Goal: Information Seeking & Learning: Check status

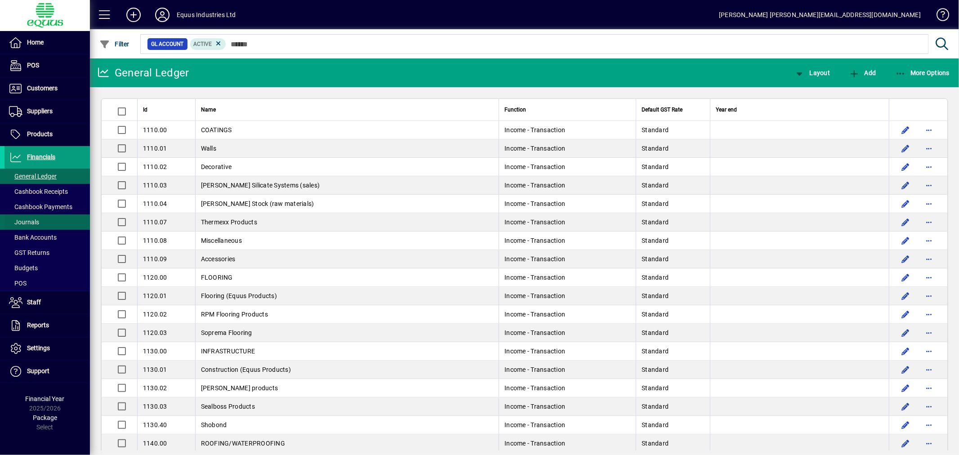
click at [26, 219] on span "Journals" at bounding box center [24, 221] width 30 height 7
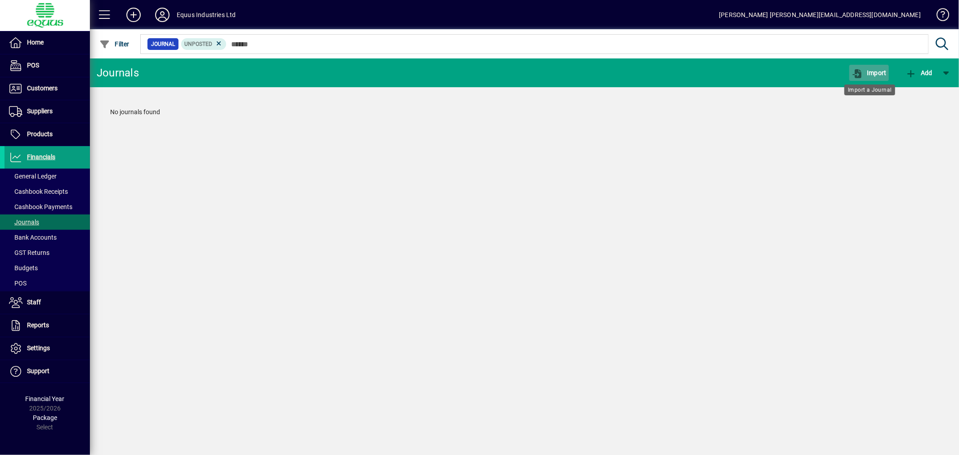
click at [872, 67] on span "button" at bounding box center [869, 73] width 40 height 22
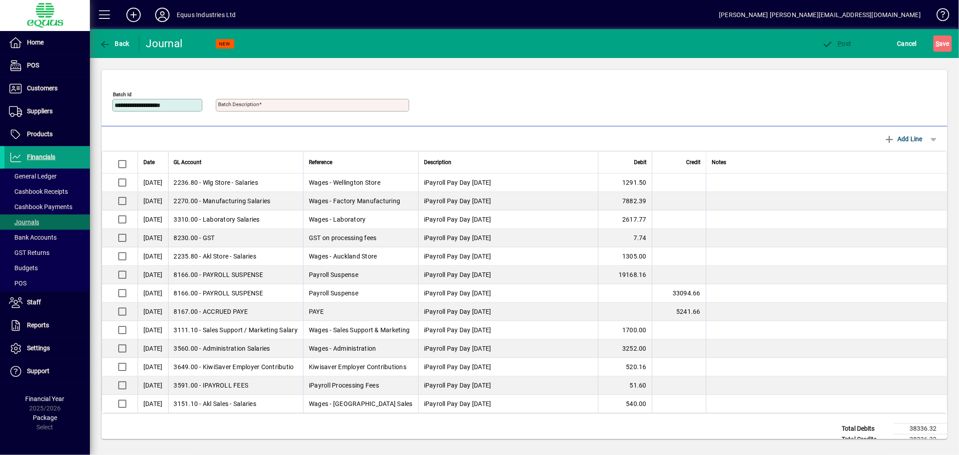
type input "**********"
click at [837, 43] on span "P ost" at bounding box center [836, 43] width 29 height 7
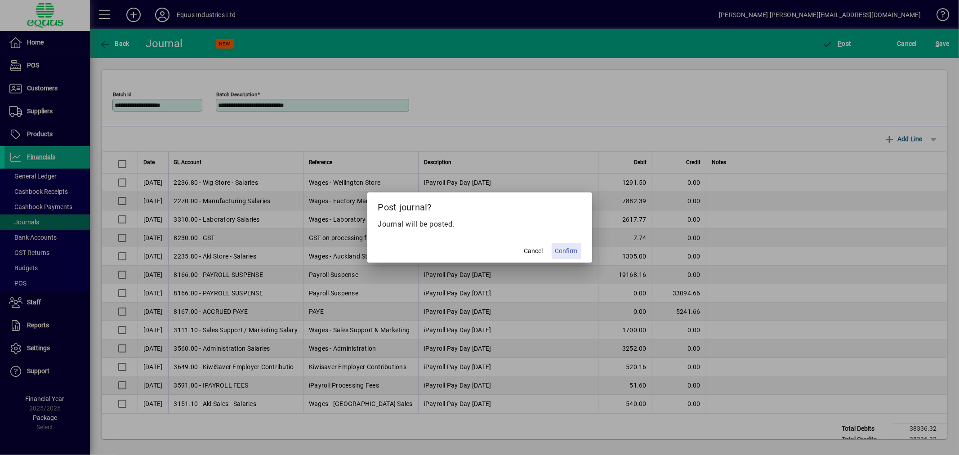
click at [563, 249] on span "Confirm" at bounding box center [566, 250] width 22 height 9
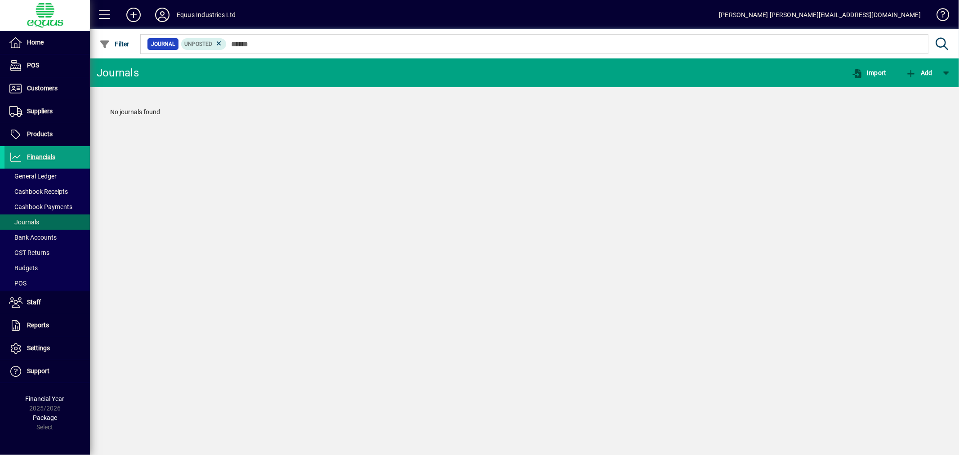
click at [936, 60] on mat-toolbar-row "Journals Import Add" at bounding box center [524, 72] width 869 height 29
click at [36, 109] on span "Suppliers" at bounding box center [40, 110] width 26 height 7
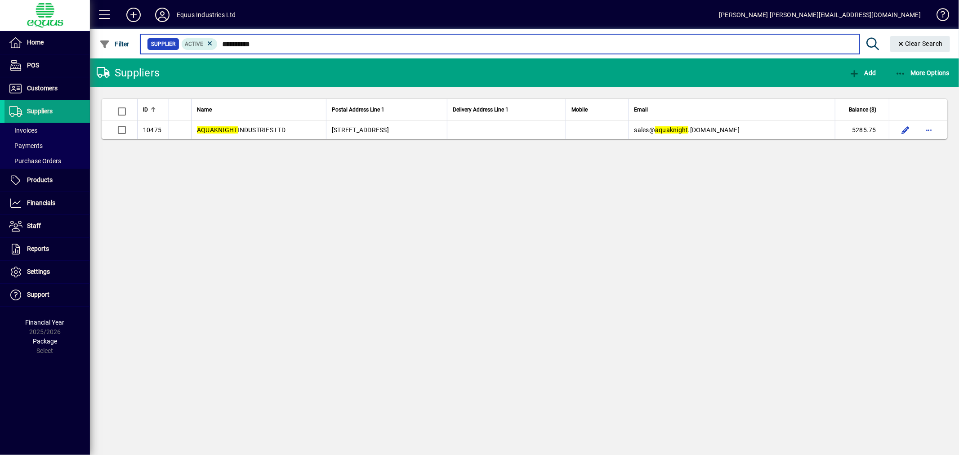
type input "**********"
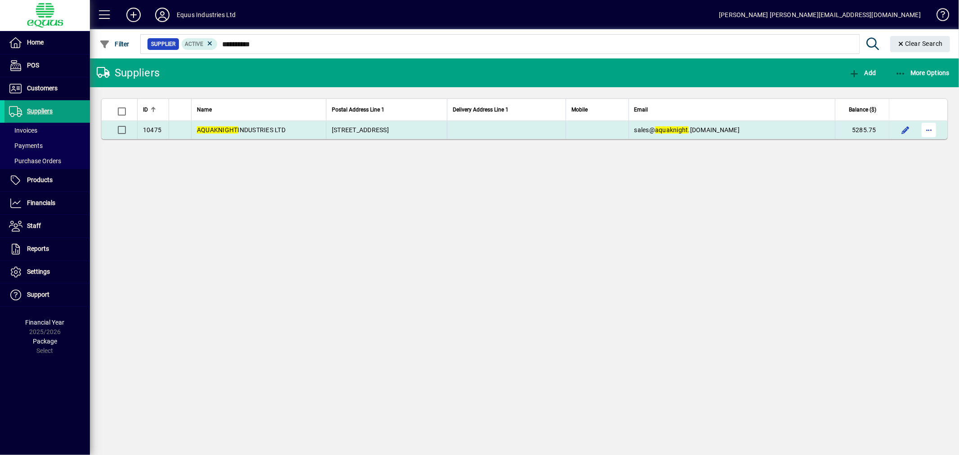
click at [927, 130] on span "button" at bounding box center [929, 130] width 22 height 22
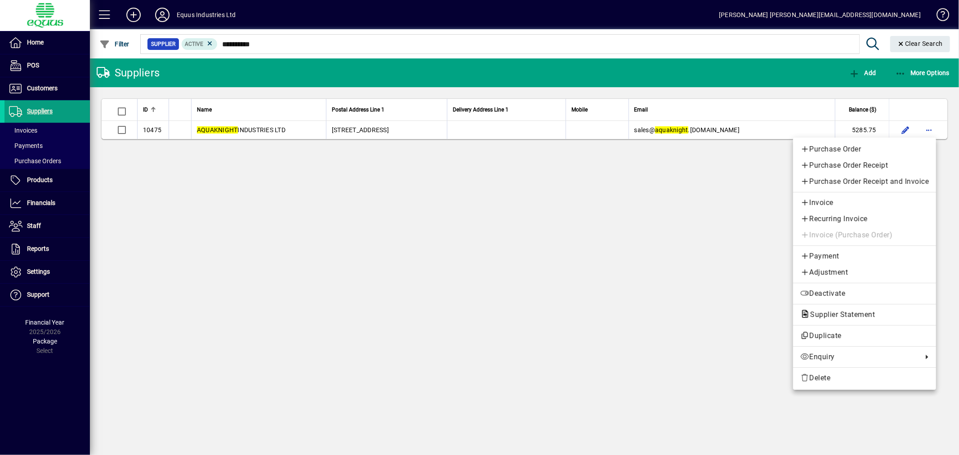
click at [826, 317] on span "Supplier Statement" at bounding box center [839, 314] width 79 height 9
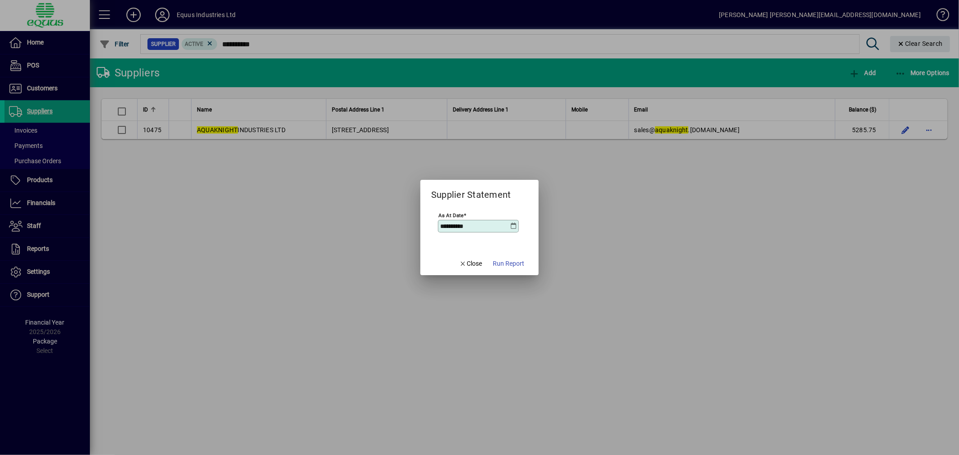
click at [513, 225] on icon at bounding box center [513, 226] width 7 height 7
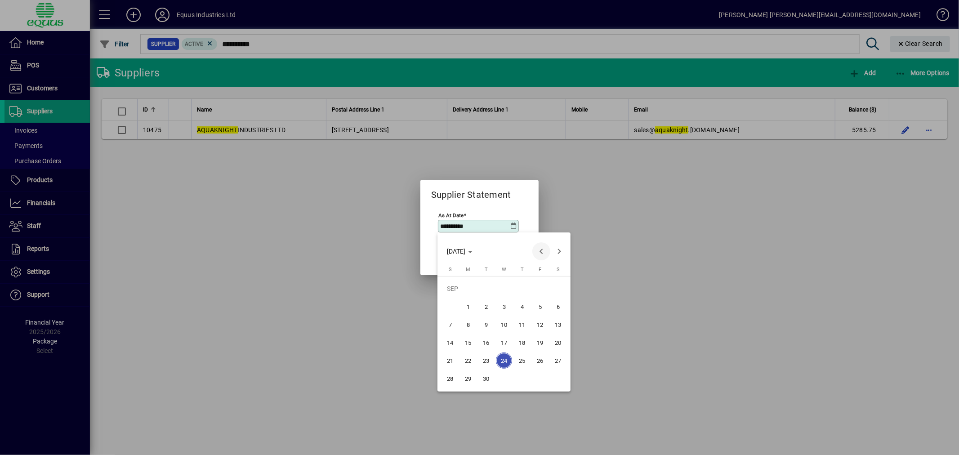
click at [540, 250] on span "Previous month" at bounding box center [541, 251] width 18 height 18
click at [446, 375] on span "31" at bounding box center [450, 378] width 16 height 16
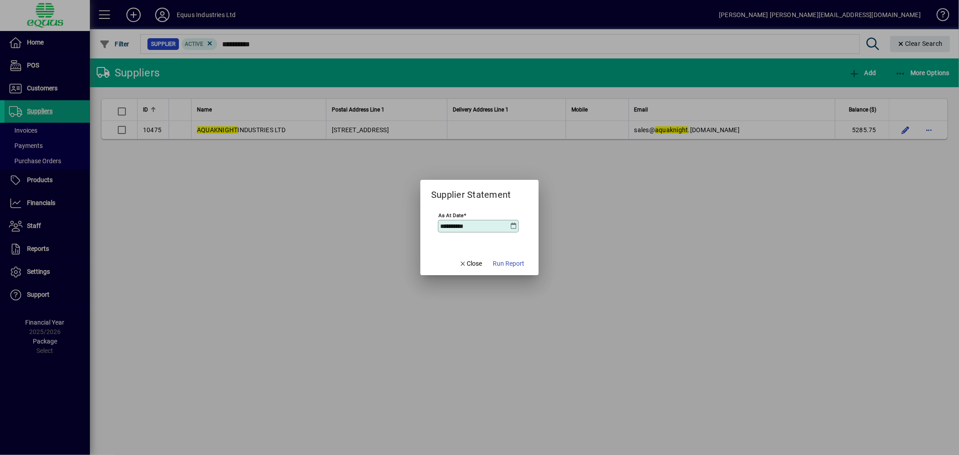
type input "**********"
click at [518, 264] on span "Run Report" at bounding box center [508, 263] width 31 height 9
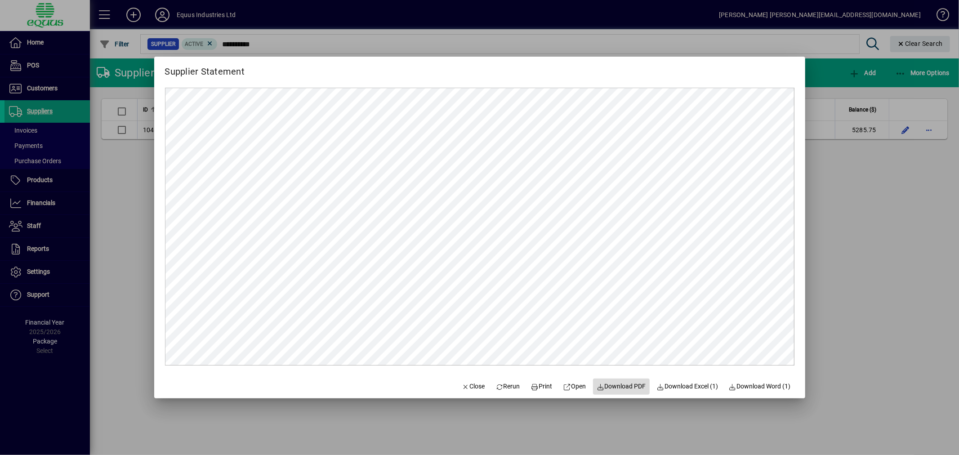
click at [619, 381] on span at bounding box center [621, 387] width 57 height 22
click at [470, 388] on span "Close" at bounding box center [473, 386] width 23 height 9
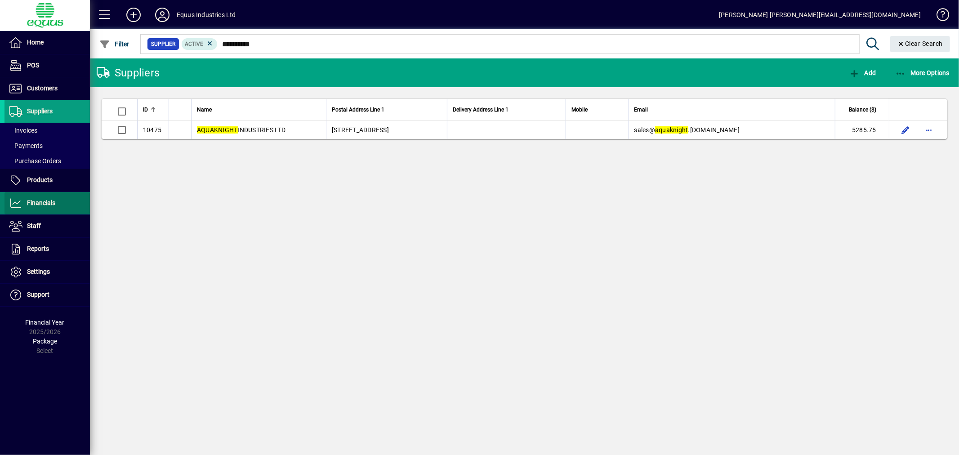
click at [33, 192] on span at bounding box center [46, 203] width 85 height 22
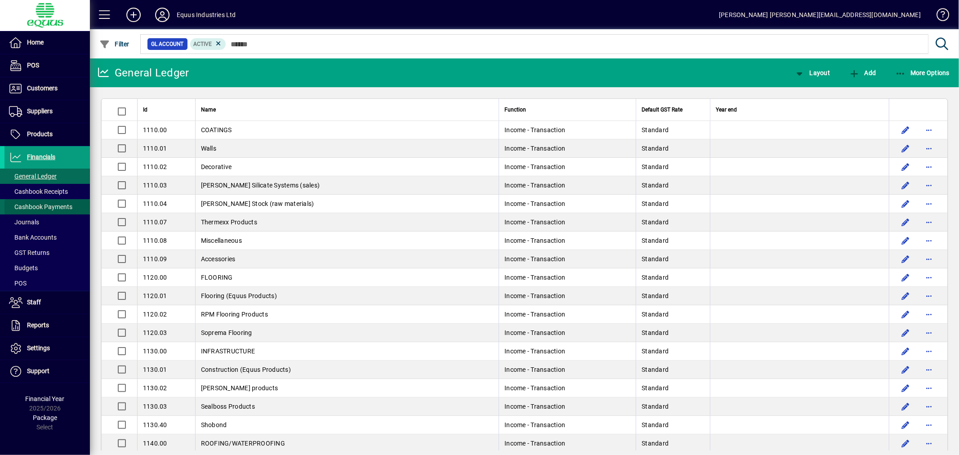
click at [60, 208] on span "Cashbook Payments" at bounding box center [40, 206] width 63 height 7
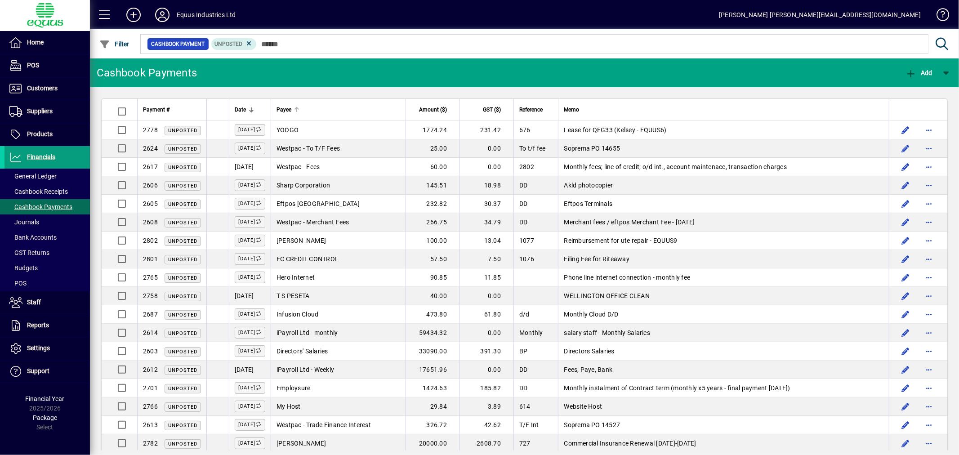
click at [342, 111] on div "Payee" at bounding box center [338, 110] width 124 height 10
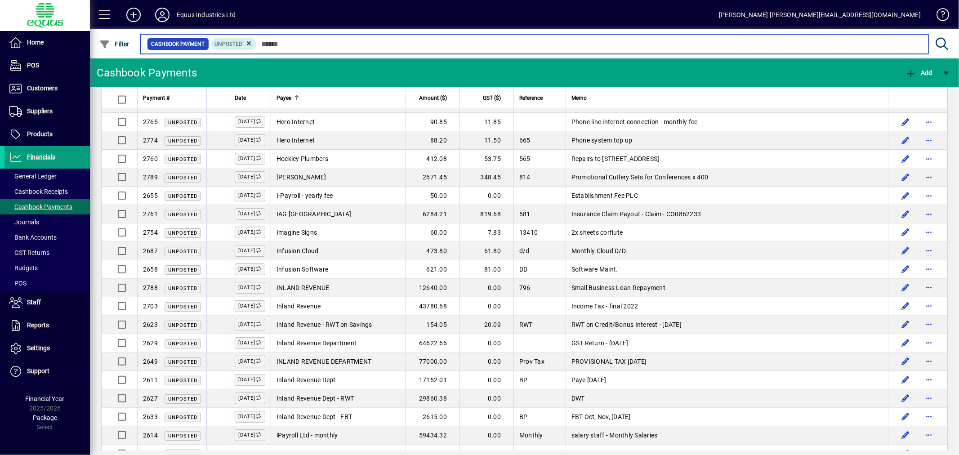
scroll to position [1553, 0]
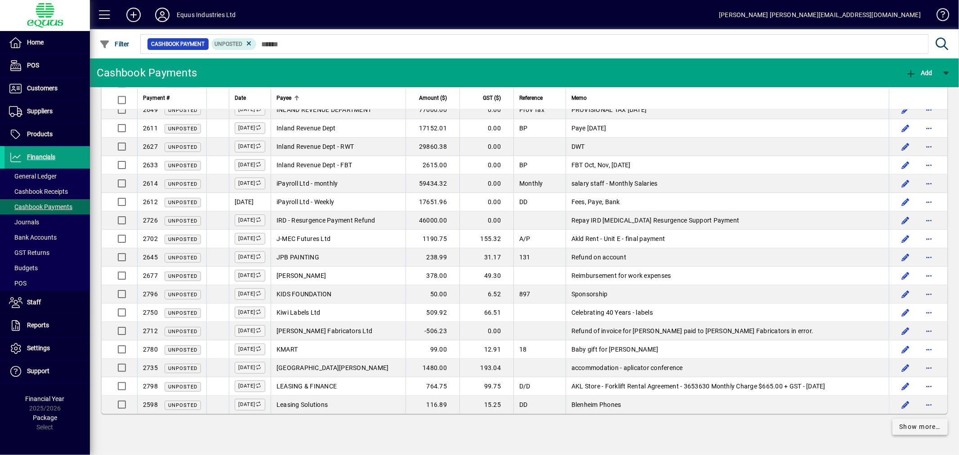
click at [905, 426] on span "Show more…" at bounding box center [920, 426] width 41 height 9
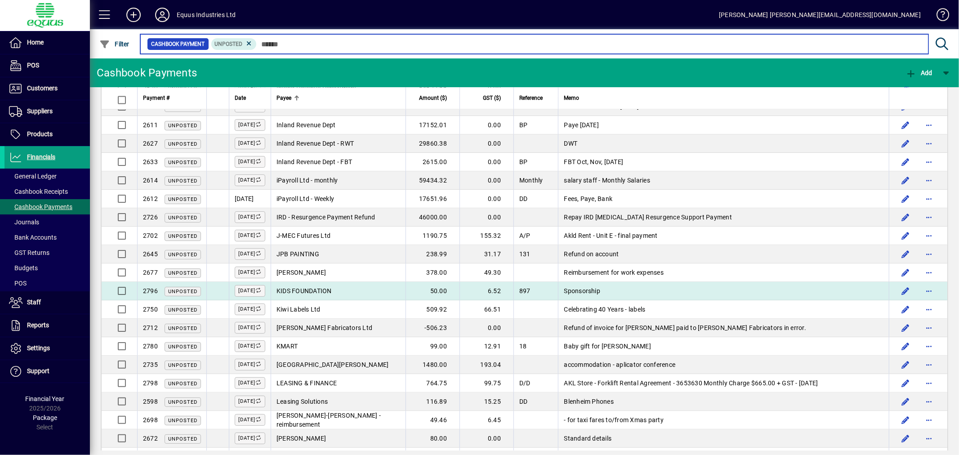
scroll to position [1853, 0]
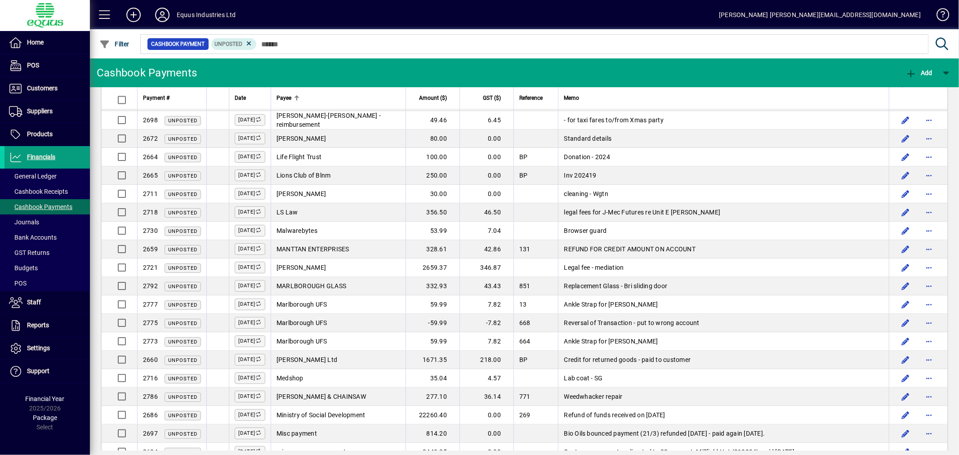
drag, startPoint x: 45, startPoint y: 153, endPoint x: 857, endPoint y: 15, distance: 823.7
click at [45, 153] on span "Financials" at bounding box center [41, 156] width 28 height 7
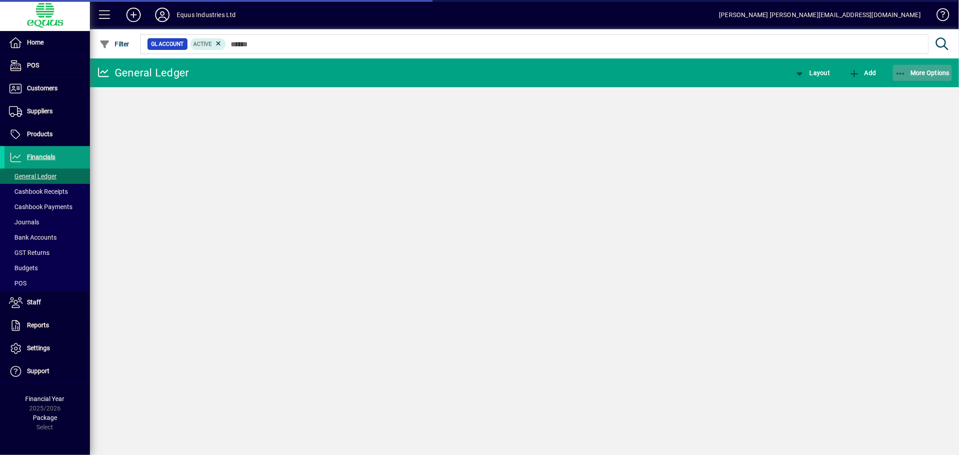
click at [941, 74] on span "More Options" at bounding box center [922, 72] width 55 height 7
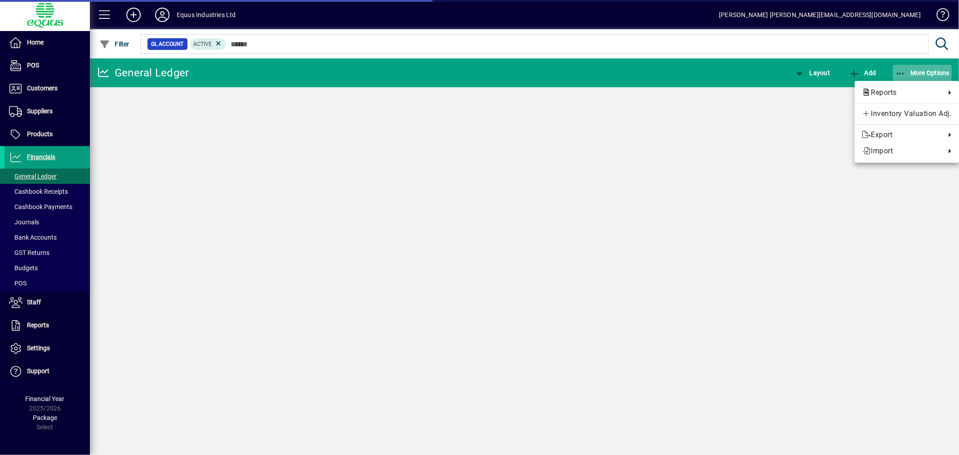
click at [941, 74] on div at bounding box center [479, 227] width 959 height 455
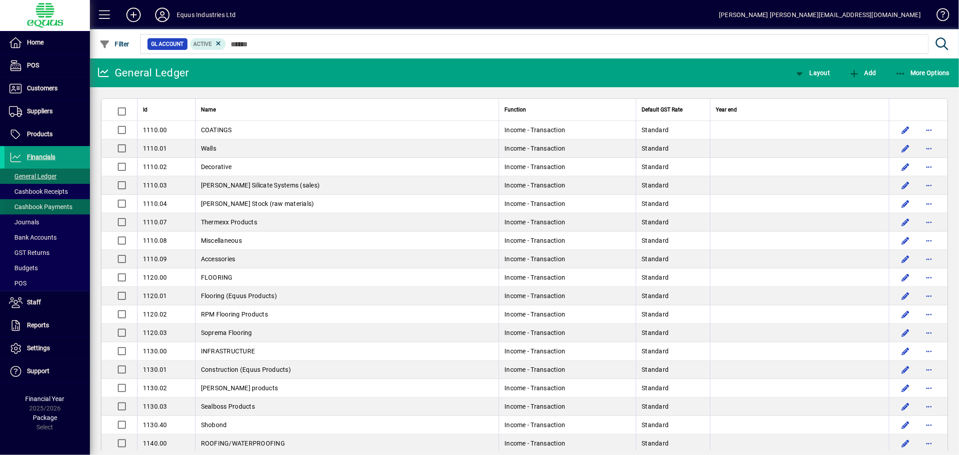
click at [48, 207] on span "Cashbook Payments" at bounding box center [40, 206] width 63 height 7
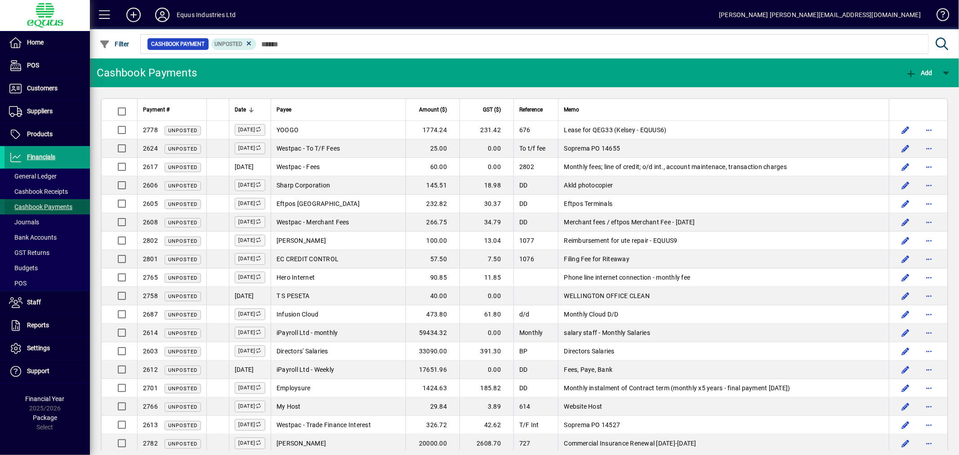
click at [64, 205] on span "Cashbook Payments" at bounding box center [40, 206] width 63 height 7
click at [41, 156] on span "Financials" at bounding box center [41, 156] width 28 height 7
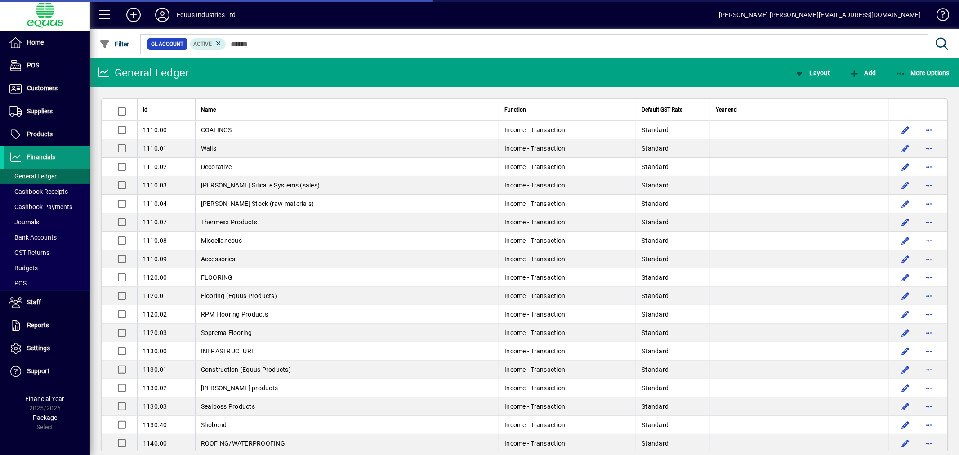
click at [46, 155] on span "Financials" at bounding box center [41, 156] width 28 height 7
click at [935, 71] on span "More Options" at bounding box center [922, 72] width 55 height 7
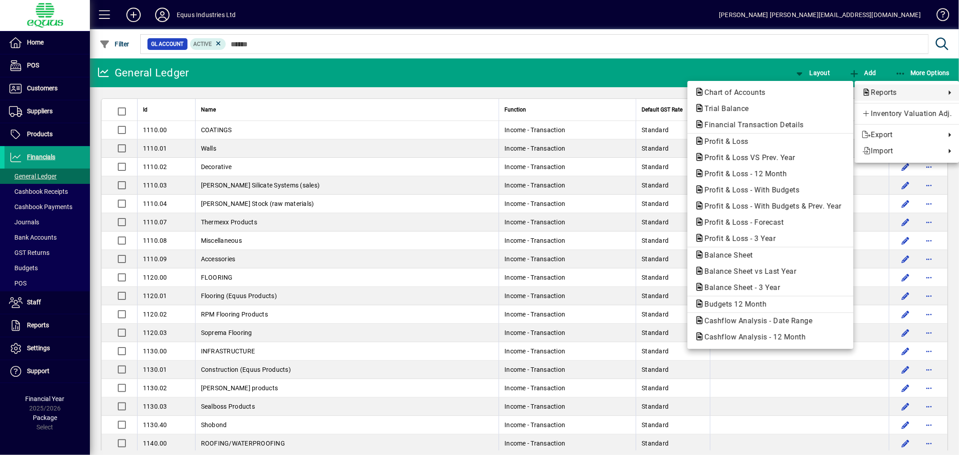
click at [718, 35] on div at bounding box center [479, 227] width 959 height 455
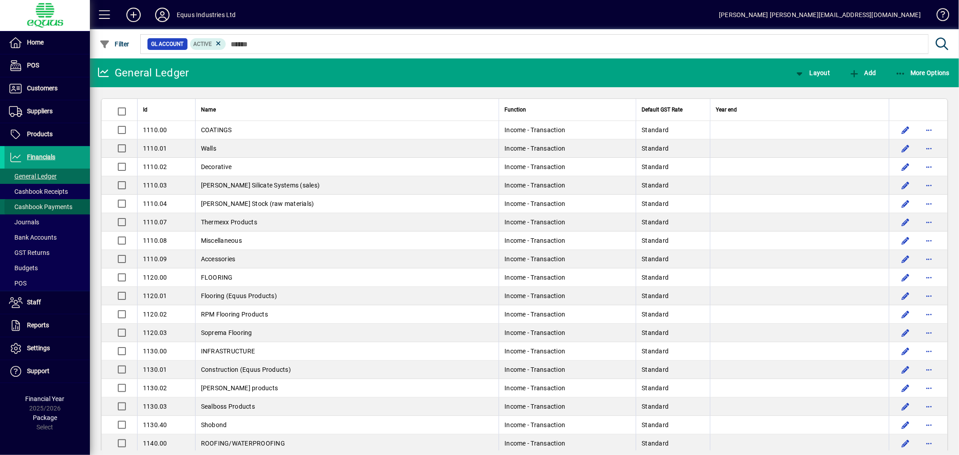
click at [49, 207] on span "Cashbook Payments" at bounding box center [40, 206] width 63 height 7
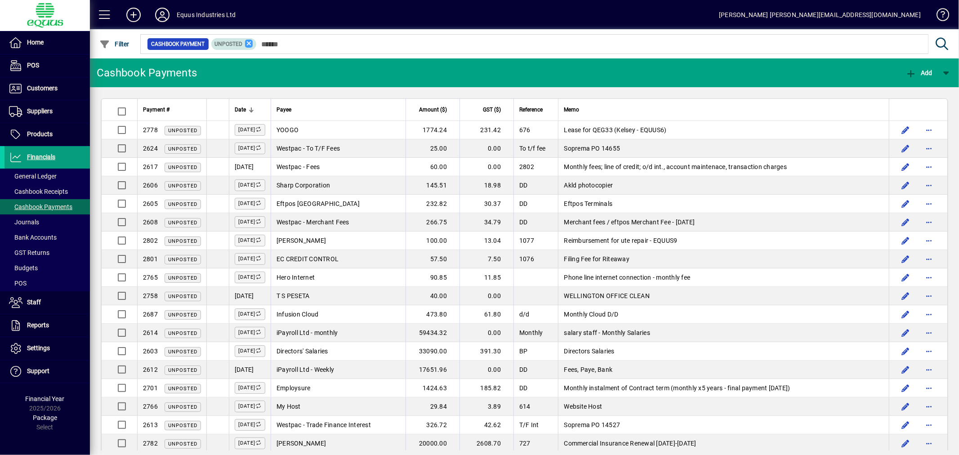
click at [248, 43] on icon at bounding box center [249, 44] width 8 height 8
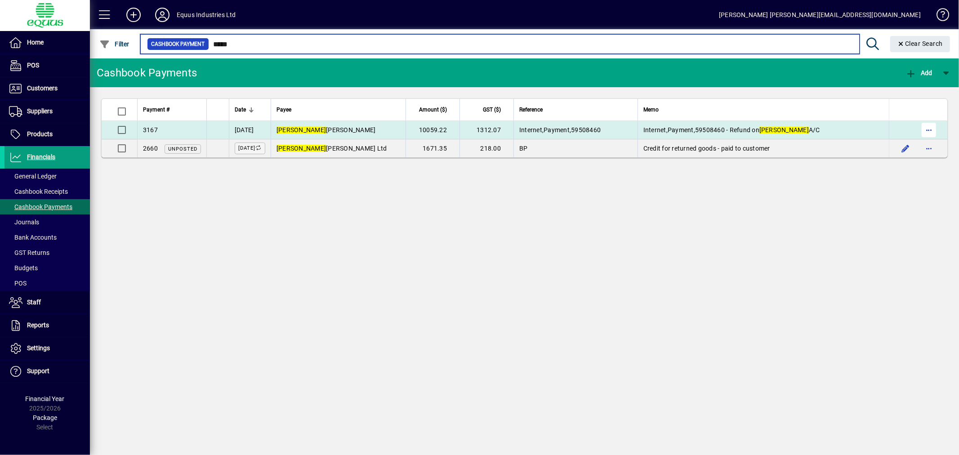
type input "*****"
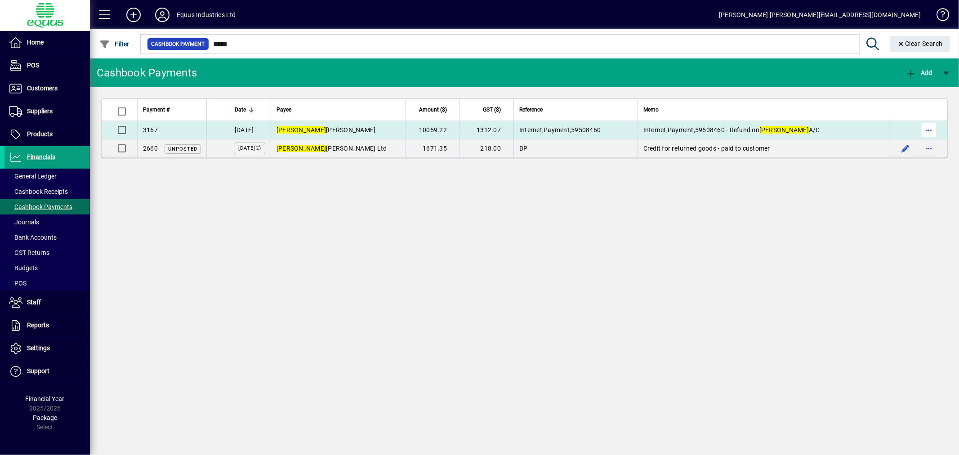
click at [931, 126] on span "button" at bounding box center [929, 130] width 22 height 22
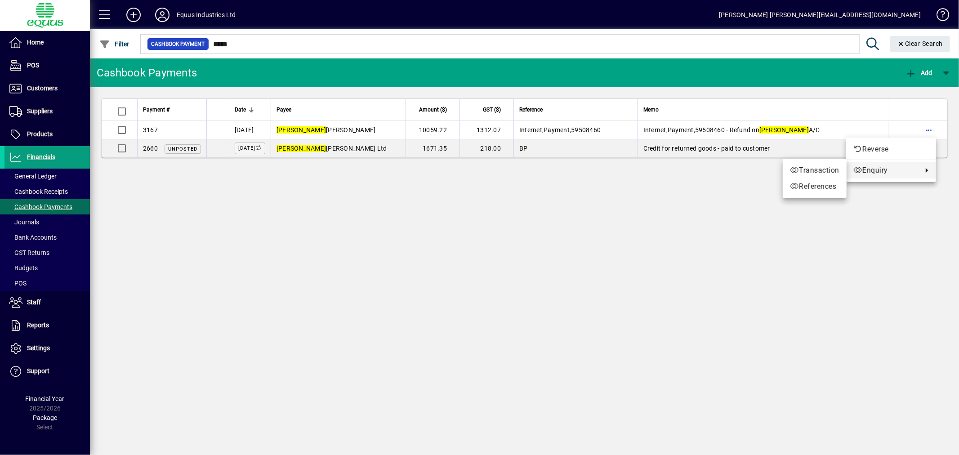
click at [892, 170] on span "Enquiry" at bounding box center [885, 170] width 65 height 11
